Goal: Navigation & Orientation: Find specific page/section

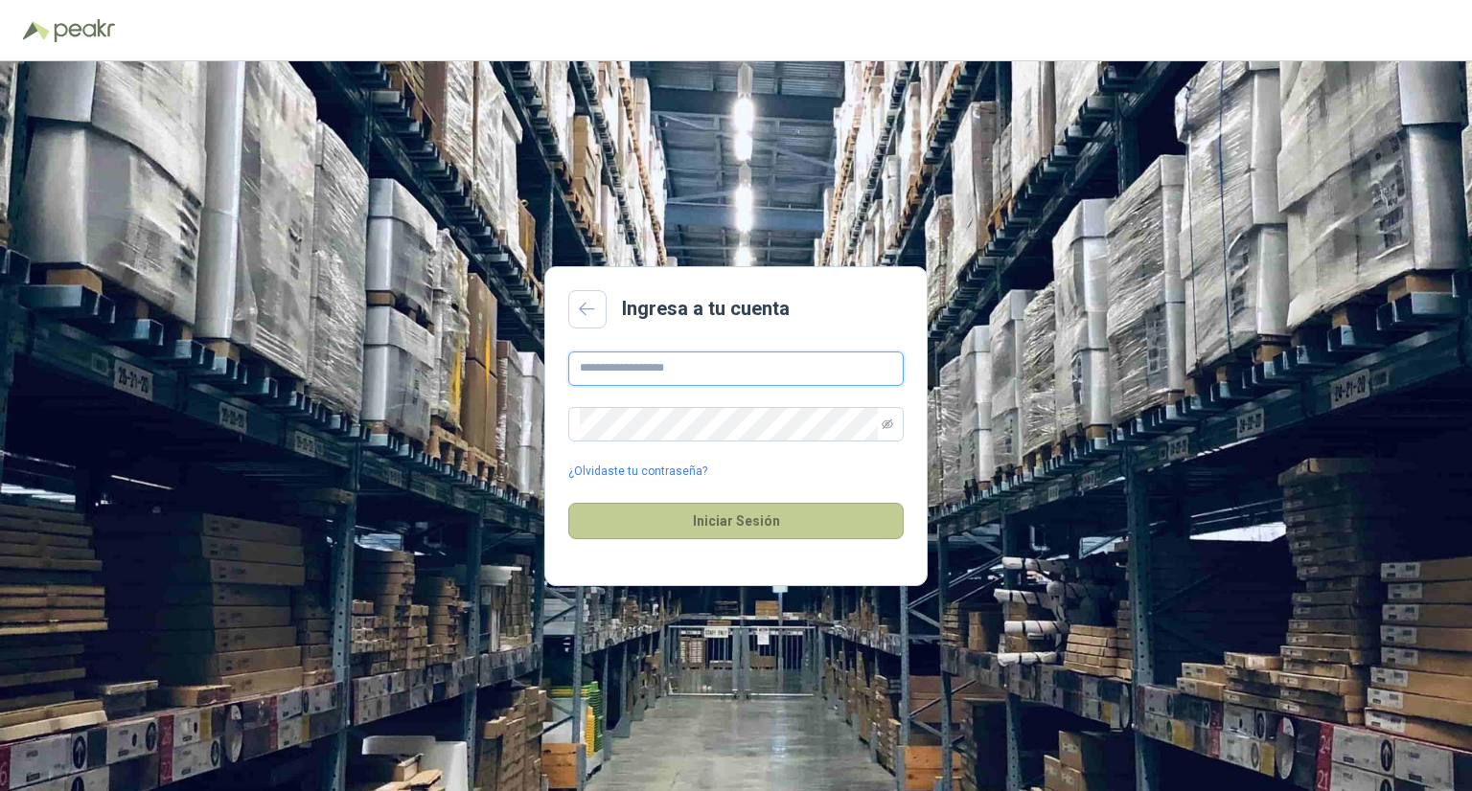
type input "**********"
click at [752, 515] on button "Iniciar Sesión" at bounding box center [735, 521] width 335 height 36
type input "**********"
click at [736, 517] on button "Iniciar Sesión" at bounding box center [735, 521] width 335 height 36
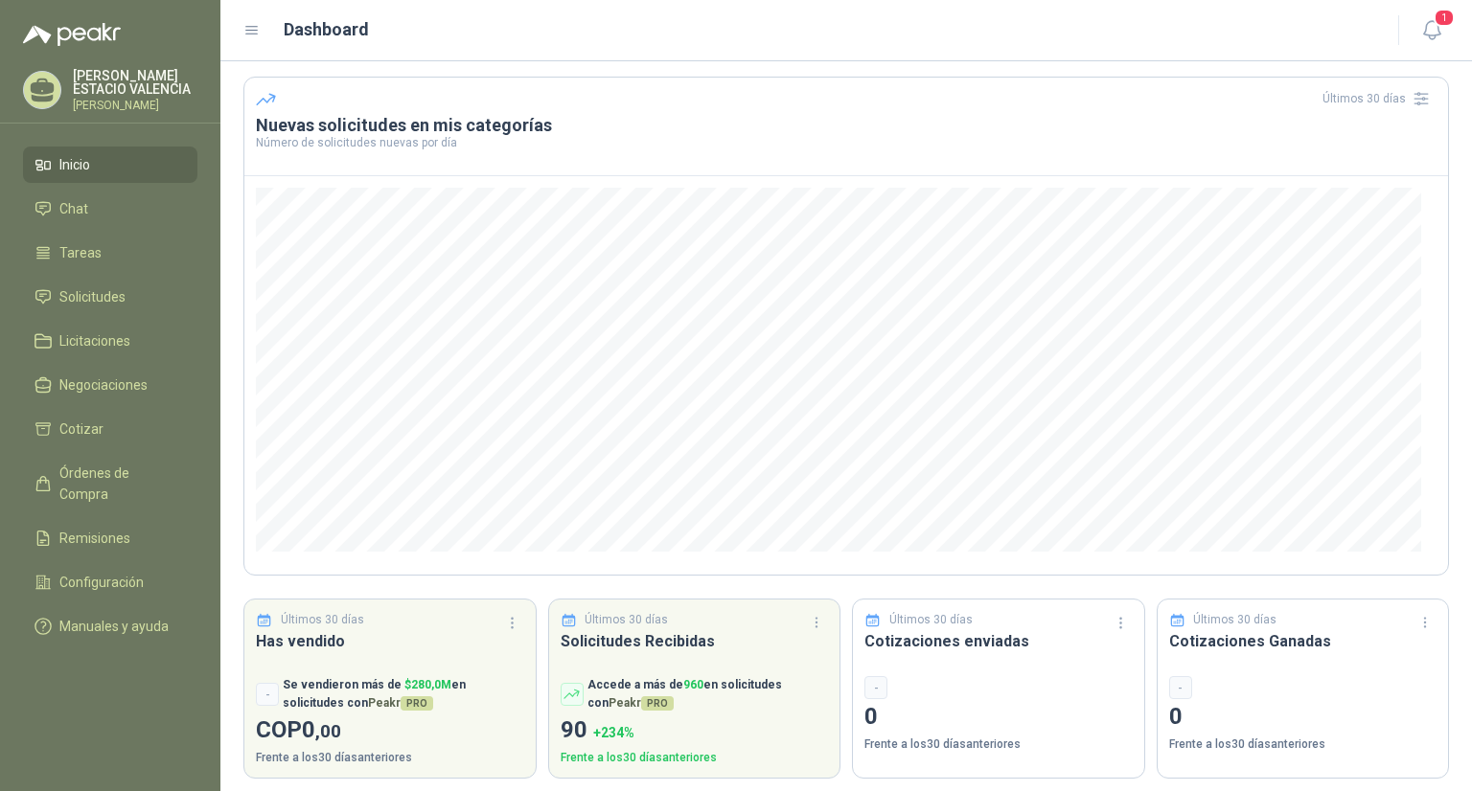
scroll to position [72, 0]
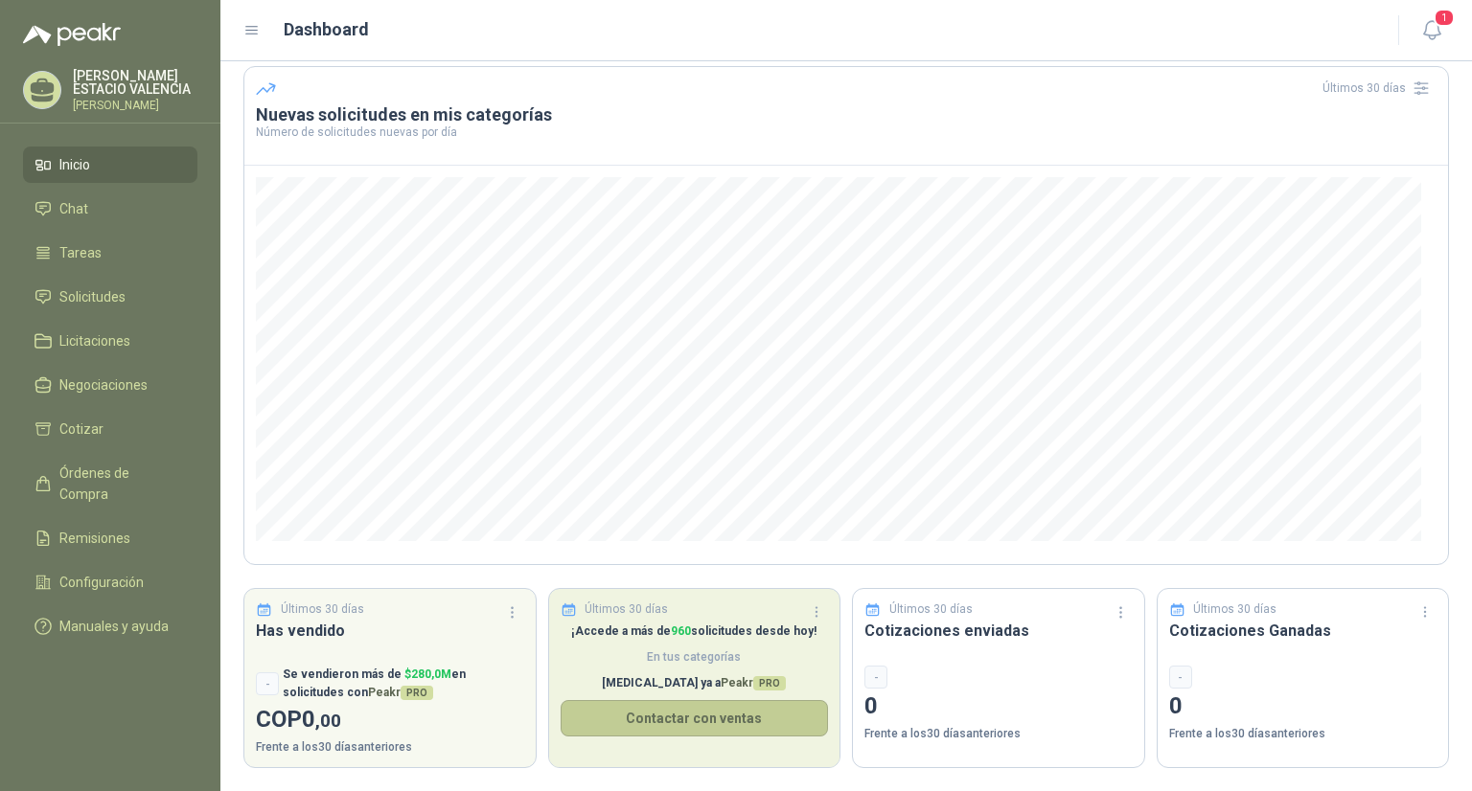
click at [682, 717] on button "Contactar con ventas" at bounding box center [695, 718] width 268 height 36
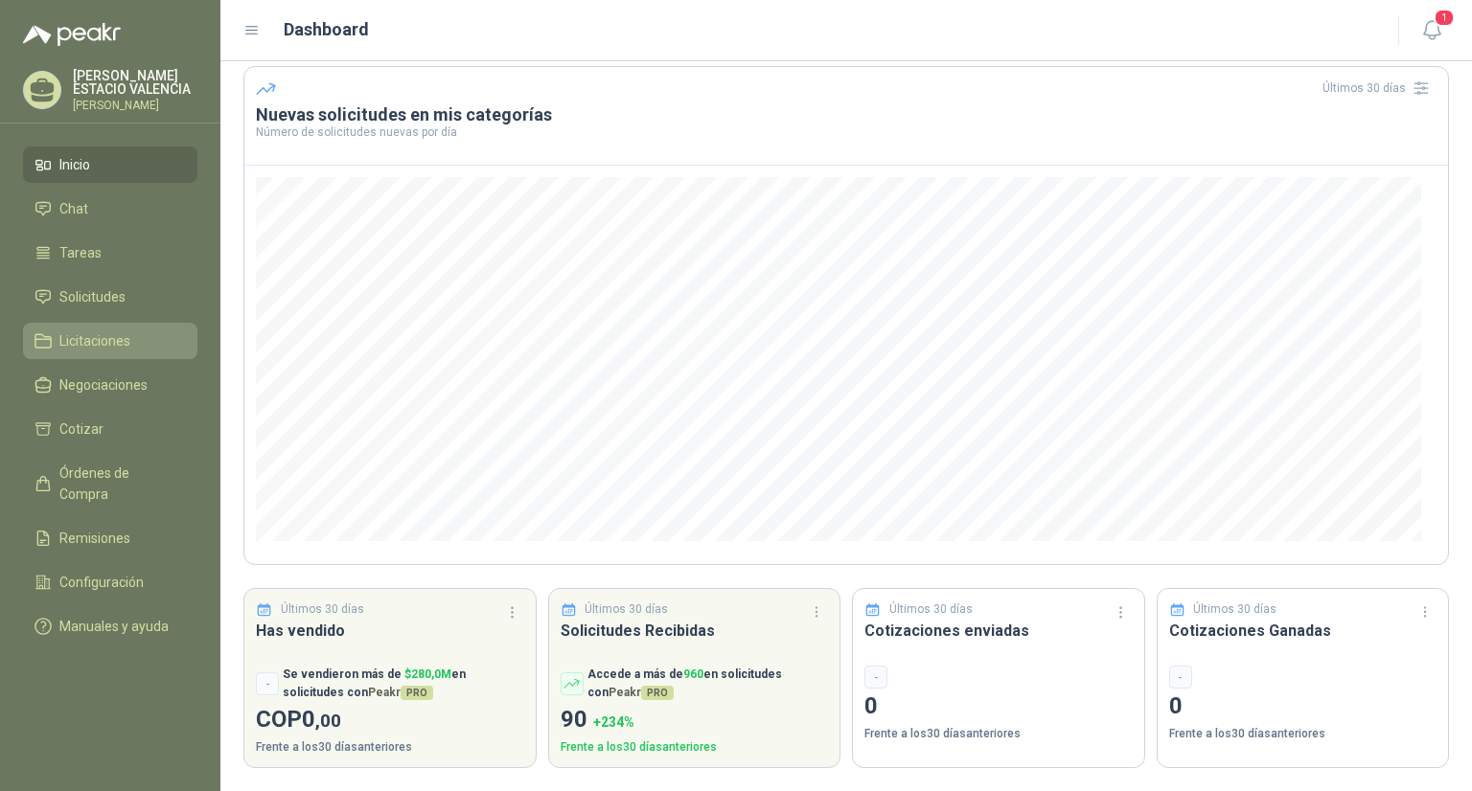
click at [128, 346] on span "Licitaciones" at bounding box center [94, 341] width 71 height 21
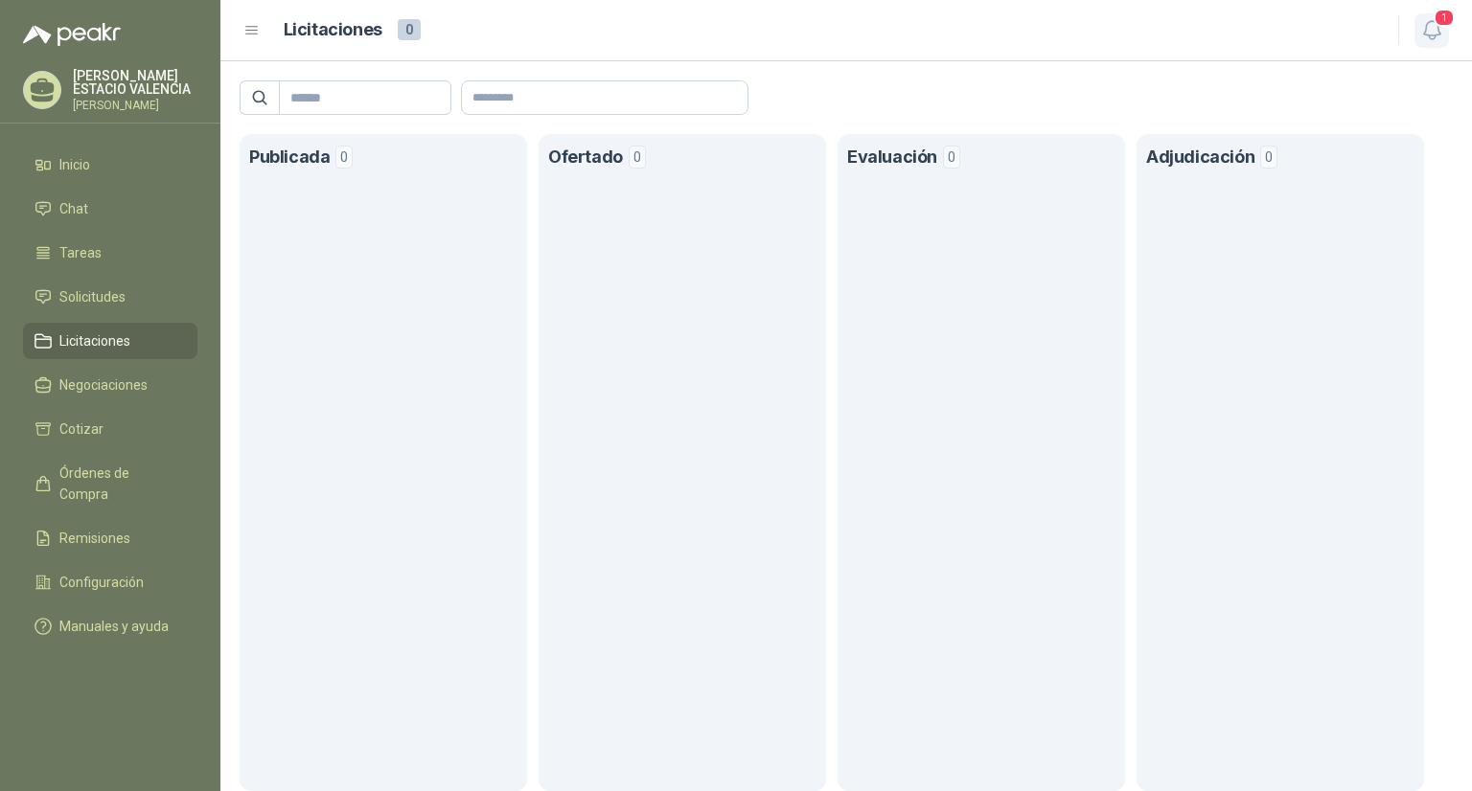
click at [1431, 28] on icon "button" at bounding box center [1432, 30] width 24 height 24
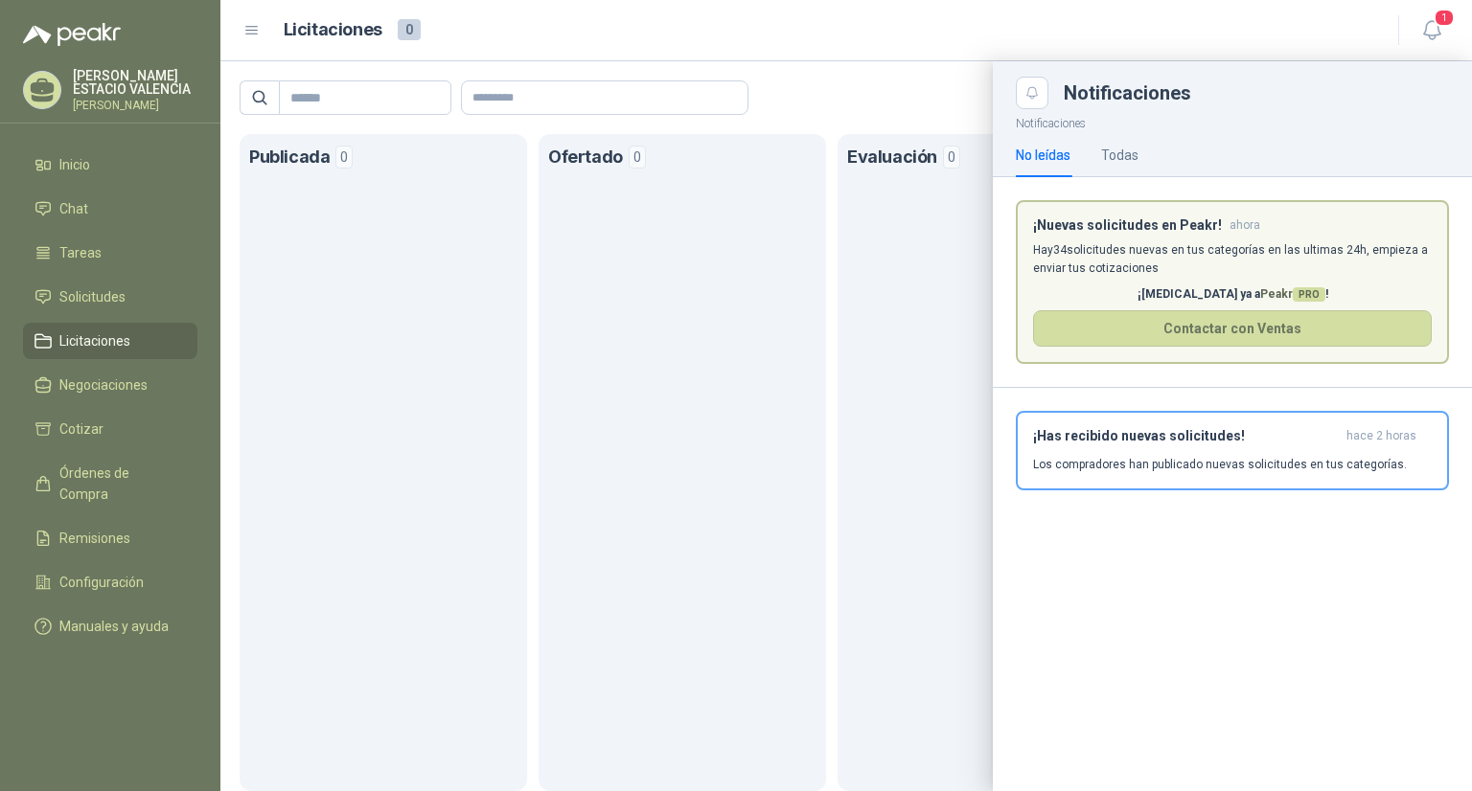
click at [1228, 244] on p "Hay 34 solicitudes nuevas en tus categorías en las ultimas 24h, empieza a envia…" at bounding box center [1232, 259] width 399 height 36
click at [1434, 25] on icon "button" at bounding box center [1432, 30] width 24 height 24
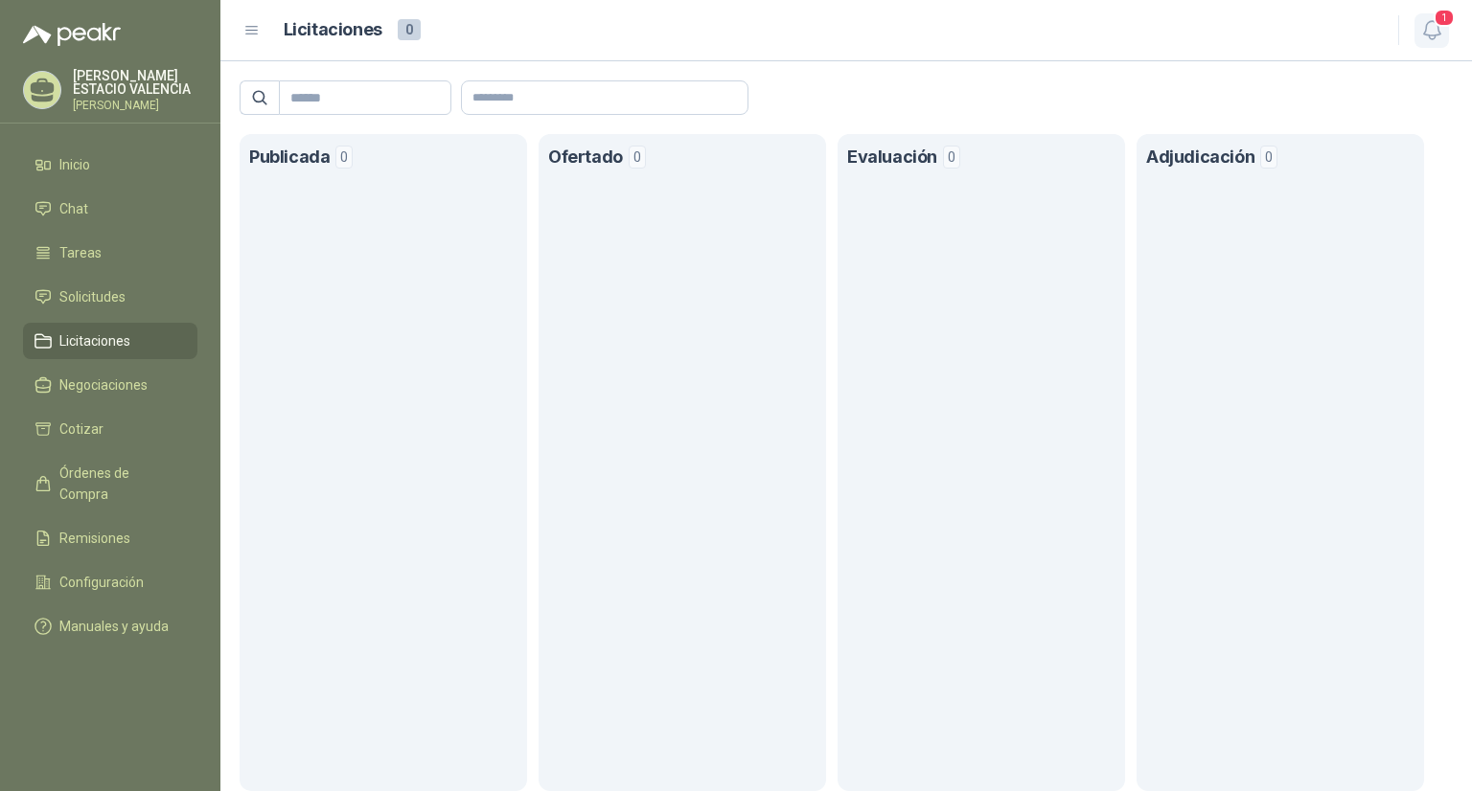
click at [1434, 25] on icon "button" at bounding box center [1432, 30] width 24 height 24
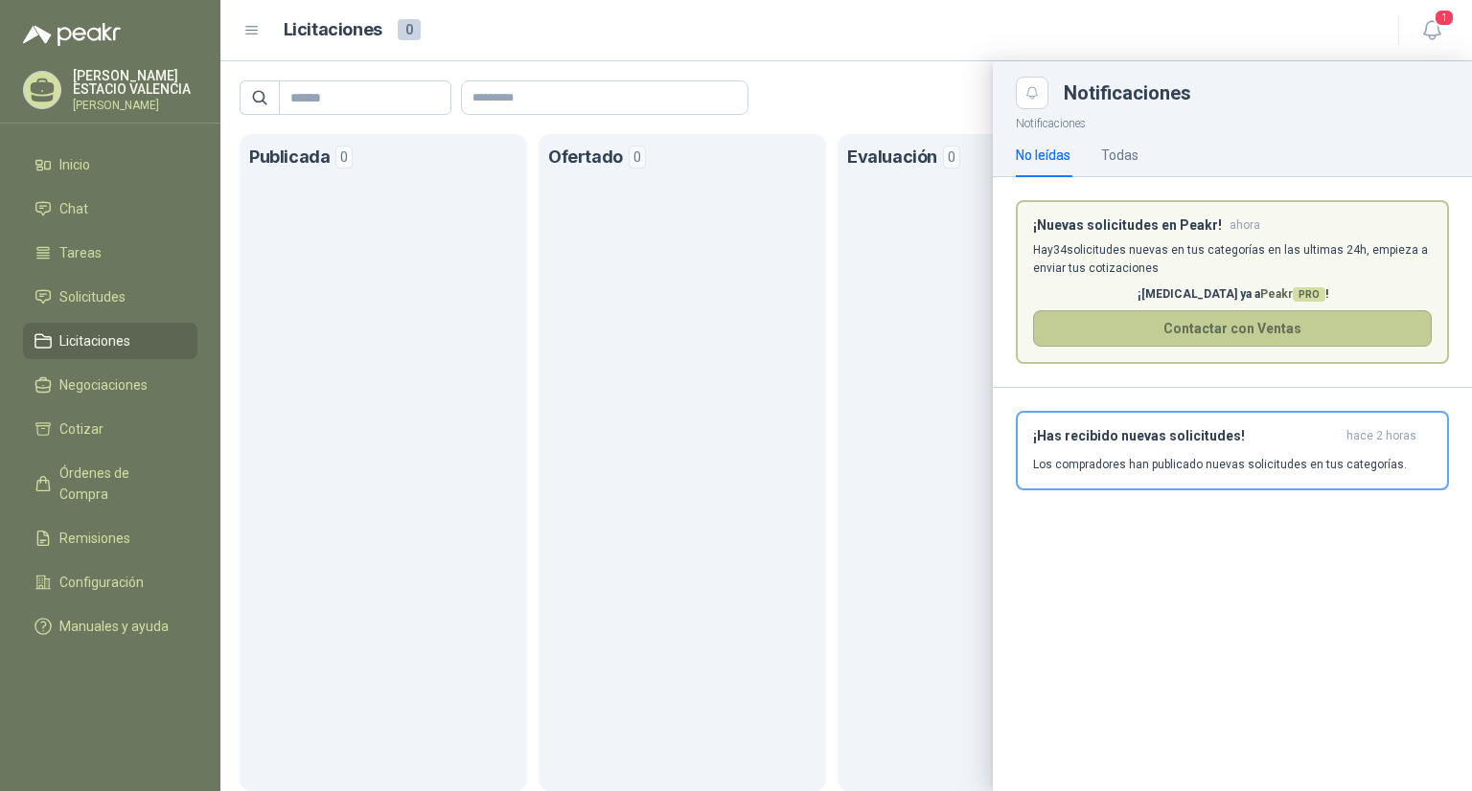
click at [1211, 331] on button "Contactar con Ventas" at bounding box center [1232, 328] width 399 height 36
